Goal: Task Accomplishment & Management: Manage account settings

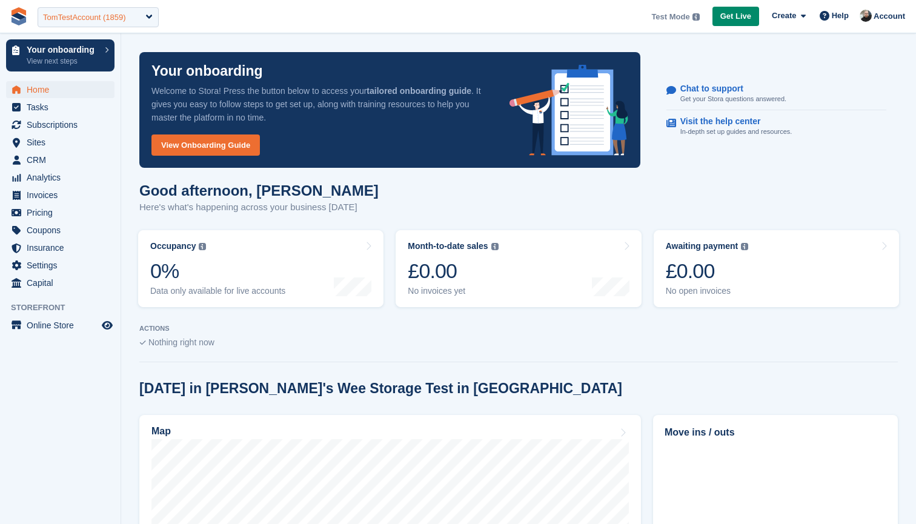
click at [106, 12] on div "TomTestAccount (1859)" at bounding box center [84, 18] width 83 height 12
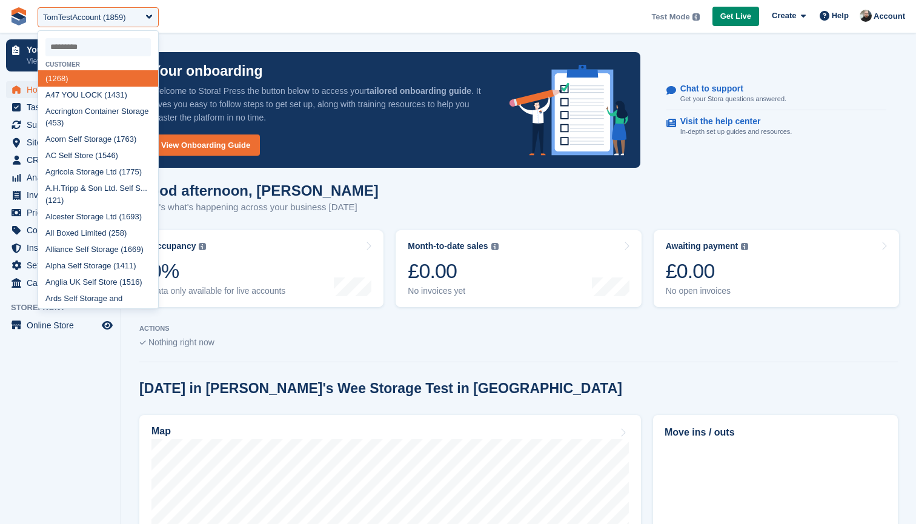
click at [93, 47] on input "select-one" at bounding box center [97, 47] width 105 height 18
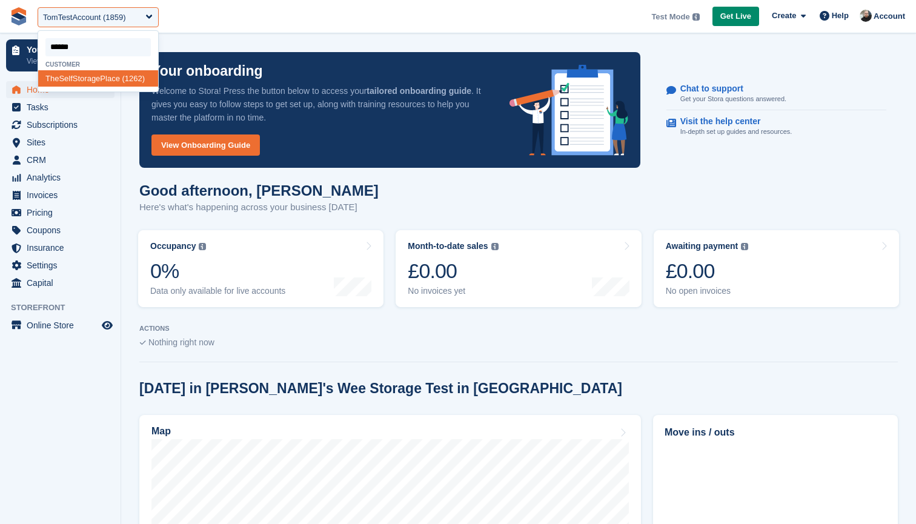
type input "*******"
click at [87, 76] on div "TheSelf StoragePlace (1262)" at bounding box center [98, 78] width 120 height 16
select select "****"
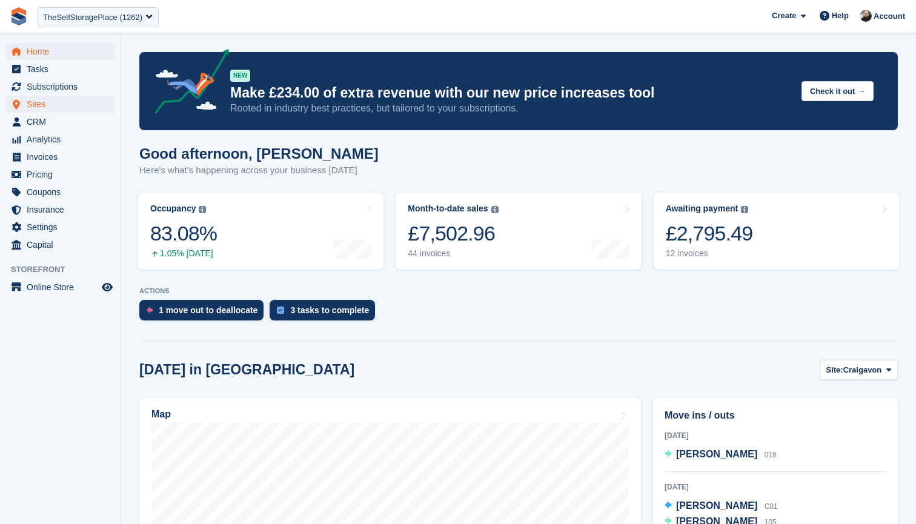
click at [42, 102] on span "Sites" at bounding box center [63, 104] width 73 height 17
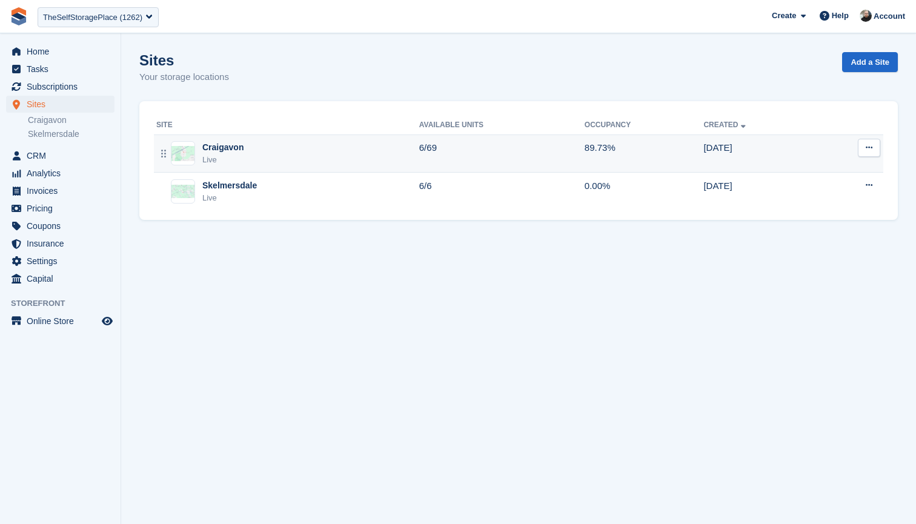
click at [869, 147] on icon at bounding box center [869, 148] width 7 height 8
click at [824, 167] on p "Edit site" at bounding box center [822, 172] width 105 height 16
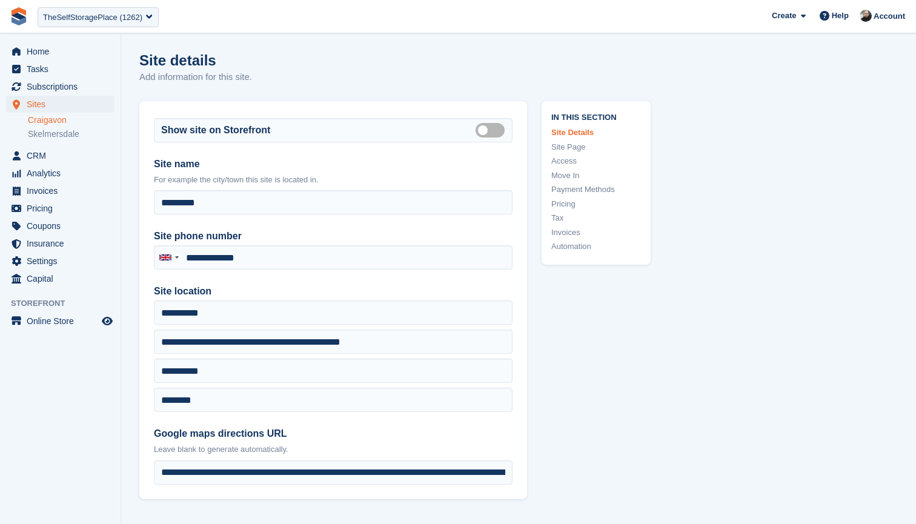
type input "**********"
click at [568, 156] on link "Access" at bounding box center [596, 161] width 90 height 12
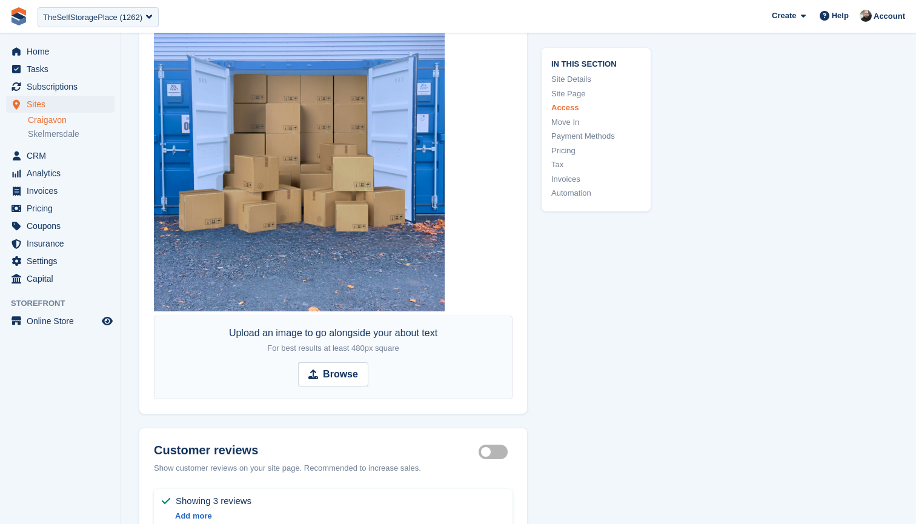
scroll to position [2626, 0]
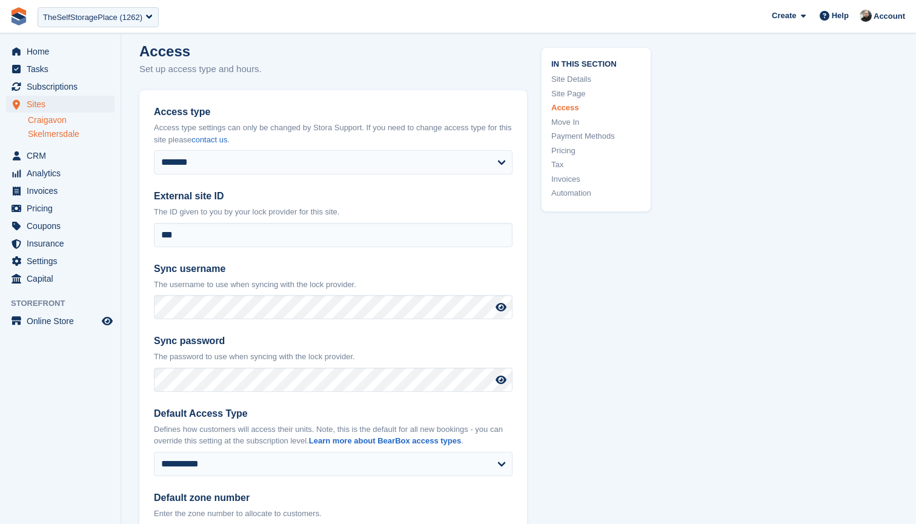
click at [45, 130] on link "Skelmersdale" at bounding box center [71, 134] width 87 height 12
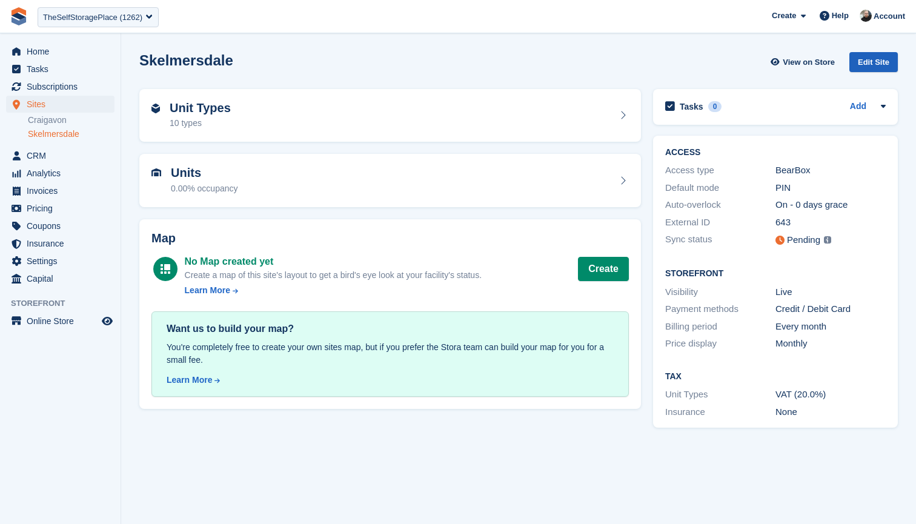
click at [868, 61] on div "Edit Site" at bounding box center [874, 62] width 48 height 20
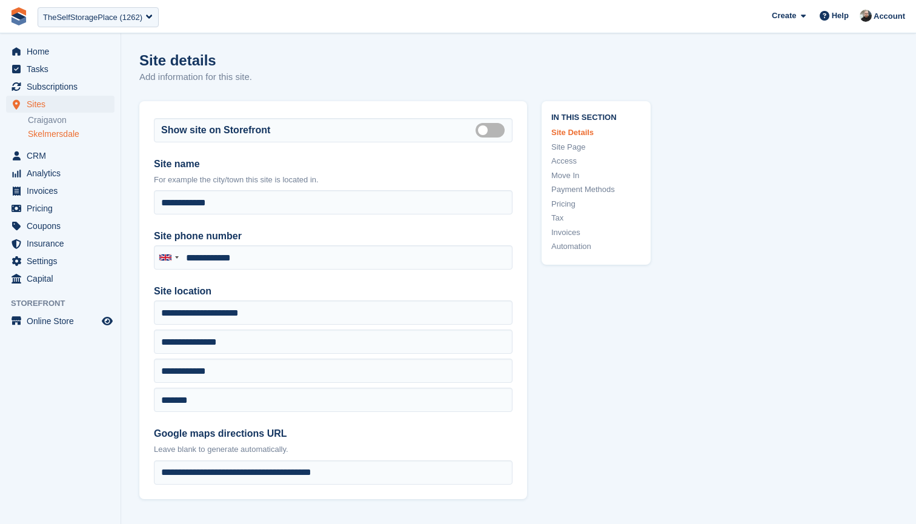
click at [574, 156] on link "Access" at bounding box center [596, 161] width 90 height 12
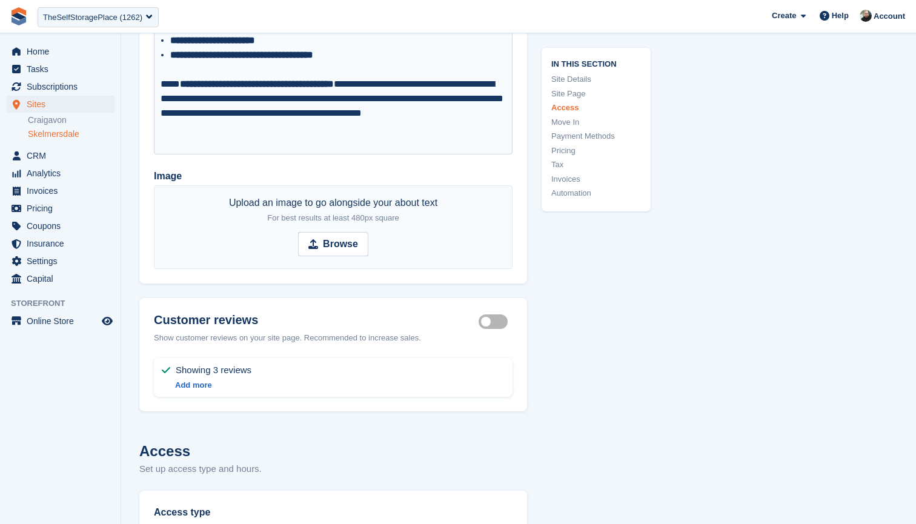
scroll to position [2633, 0]
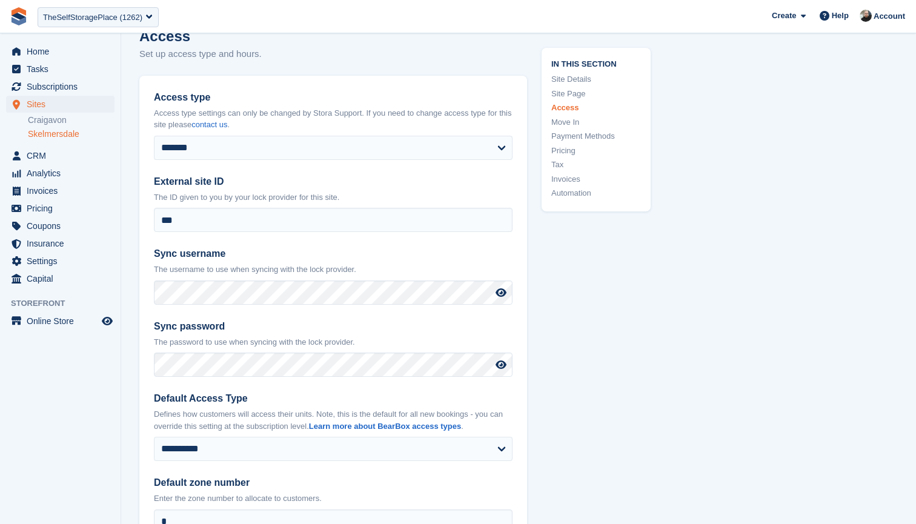
click at [53, 132] on link "Skelmersdale" at bounding box center [71, 134] width 87 height 12
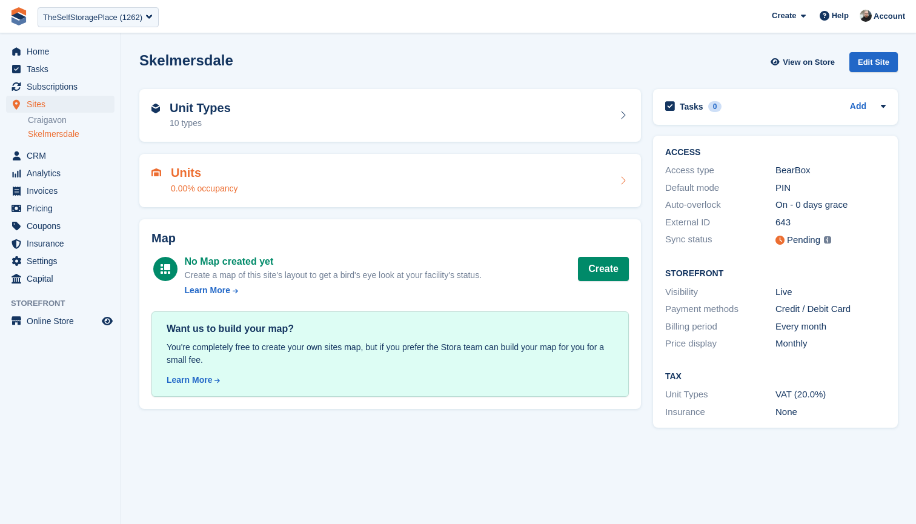
click at [272, 178] on div "Units 0.00% occupancy" at bounding box center [391, 180] width 478 height 29
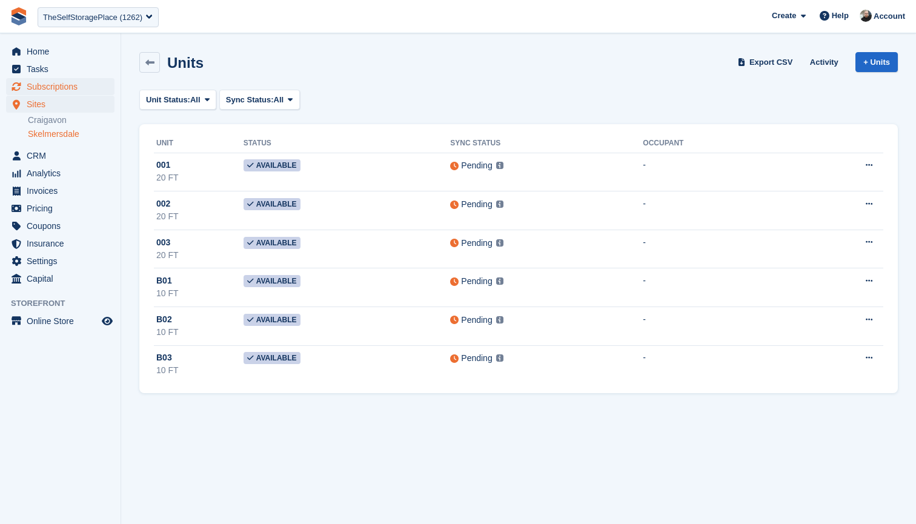
click at [58, 86] on span "Subscriptions" at bounding box center [63, 86] width 73 height 17
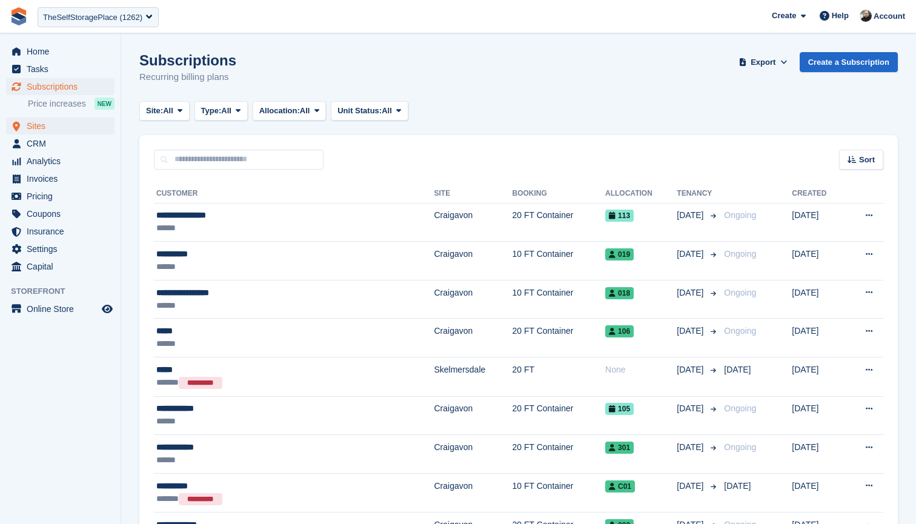
click at [55, 123] on span "Sites" at bounding box center [63, 126] width 73 height 17
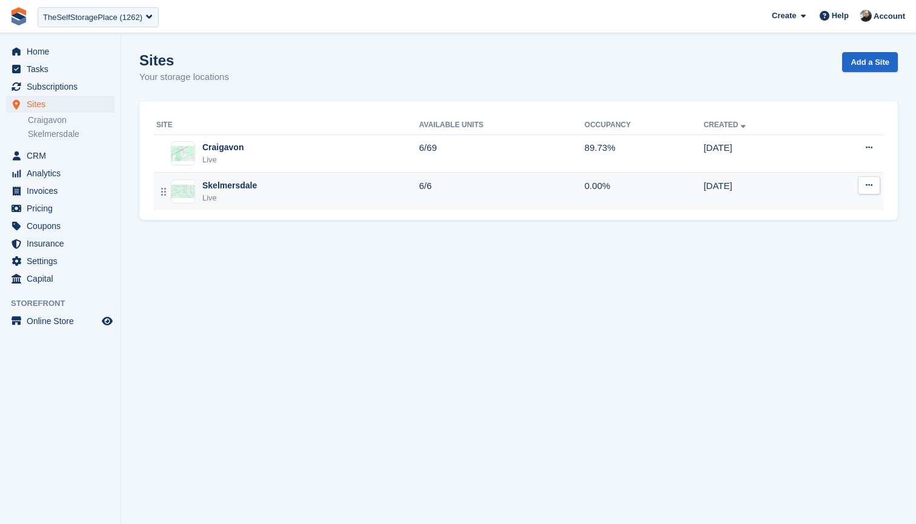
click at [281, 187] on div "Skelmersdale Live" at bounding box center [287, 191] width 263 height 25
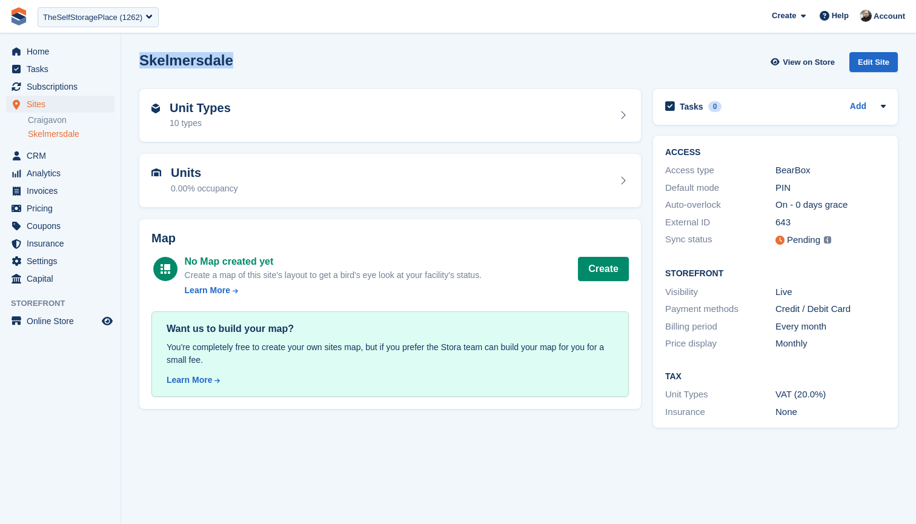
drag, startPoint x: 241, startPoint y: 62, endPoint x: 143, endPoint y: 63, distance: 97.6
click at [143, 63] on div "Skelmersdale View on Store Edit Site" at bounding box center [518, 62] width 759 height 20
copy h2 "Skelmersdale"
click at [319, 181] on div "Units 0.00% occupancy" at bounding box center [391, 180] width 478 height 29
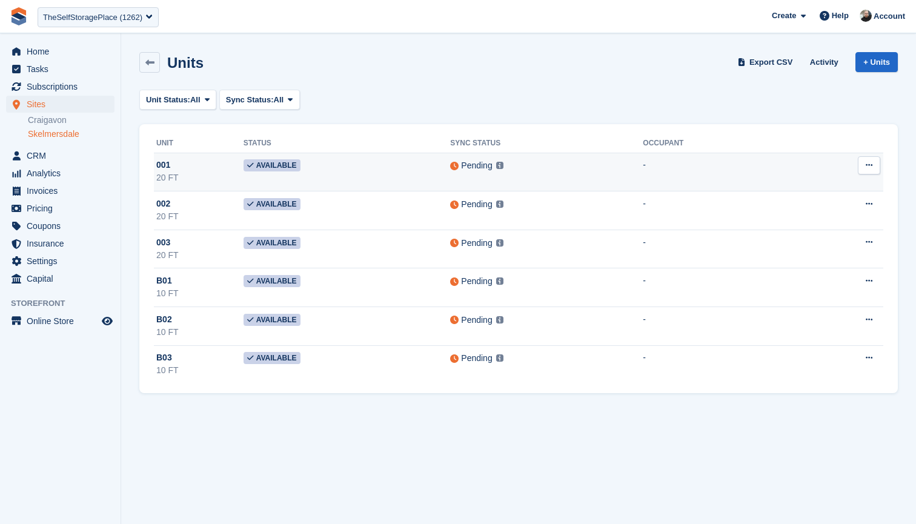
click at [378, 175] on td "Available" at bounding box center [347, 172] width 207 height 39
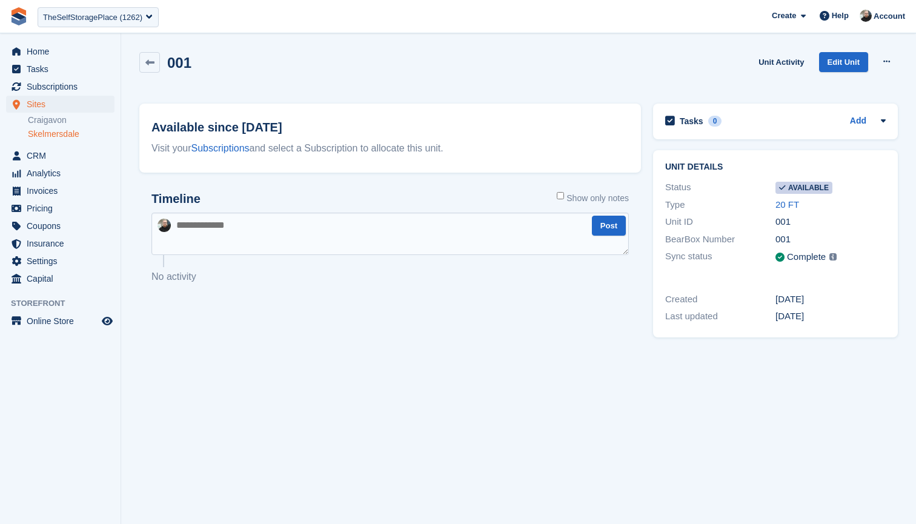
click at [52, 132] on link "Skelmersdale" at bounding box center [71, 134] width 87 height 12
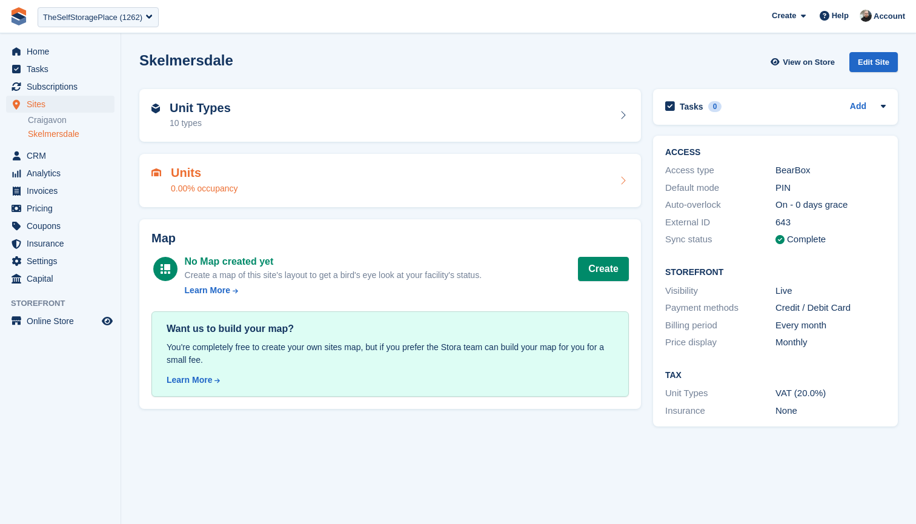
click at [345, 180] on div "Units 0.00% occupancy" at bounding box center [391, 180] width 478 height 29
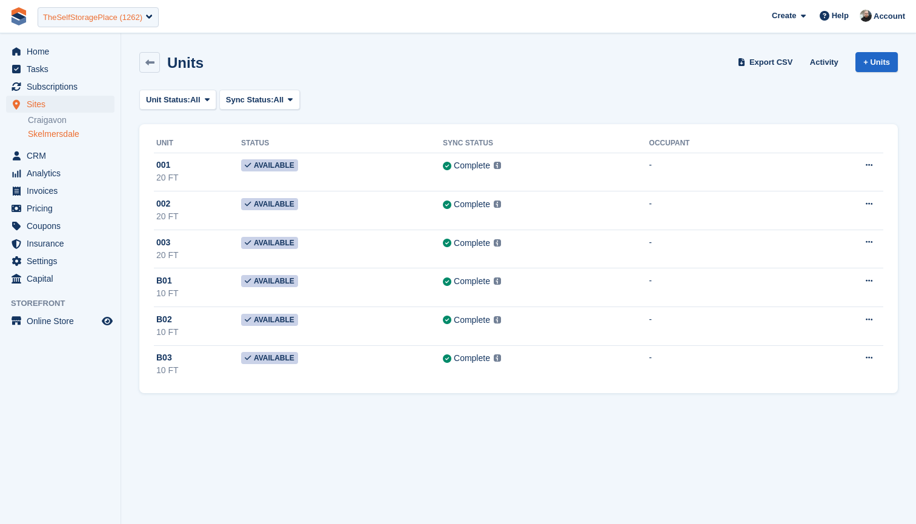
click at [109, 18] on div "TheSelfStoragePlace (1262)" at bounding box center [92, 18] width 99 height 12
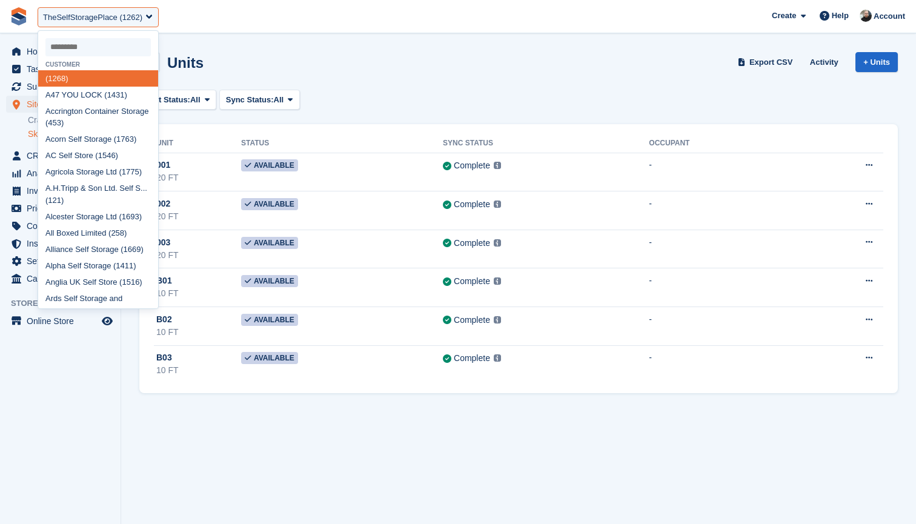
click at [79, 52] on input "select-one" at bounding box center [97, 47] width 105 height 18
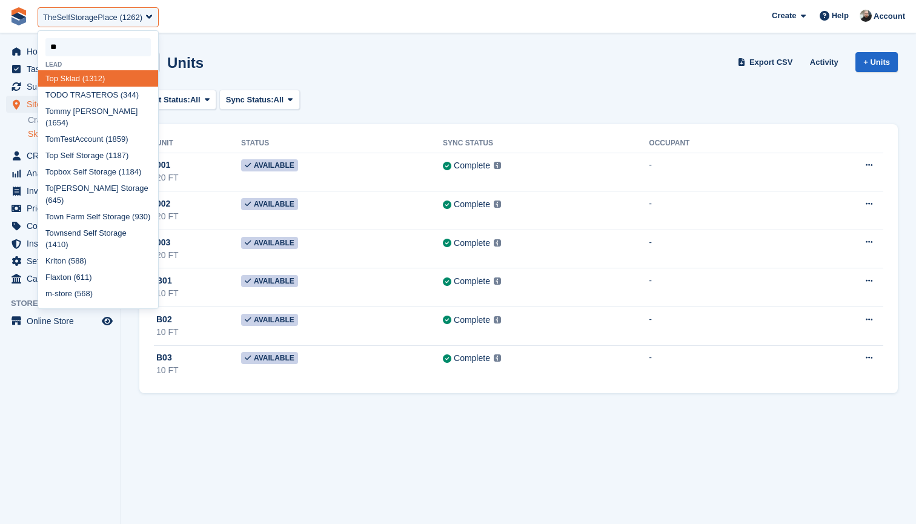
type input "***"
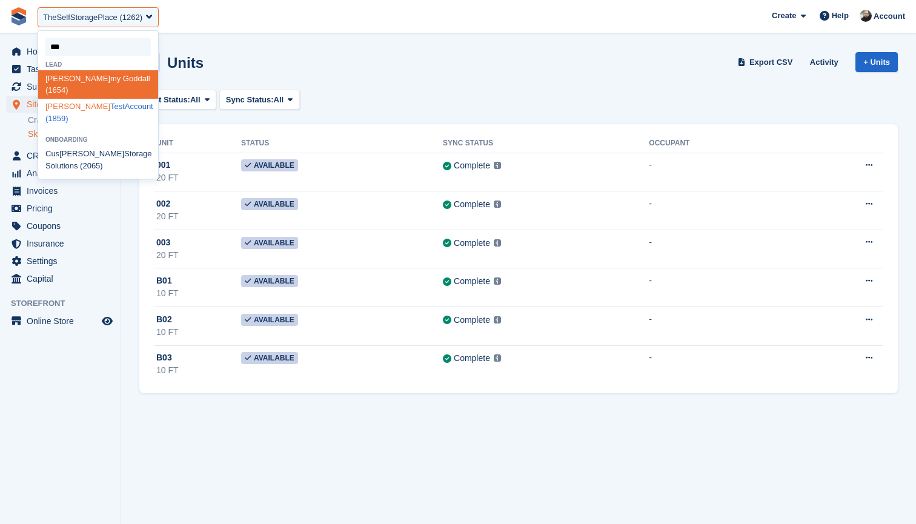
click at [75, 99] on div "Tom TestAccount (1859)" at bounding box center [98, 113] width 120 height 28
select select "****"
